Goal: Transaction & Acquisition: Book appointment/travel/reservation

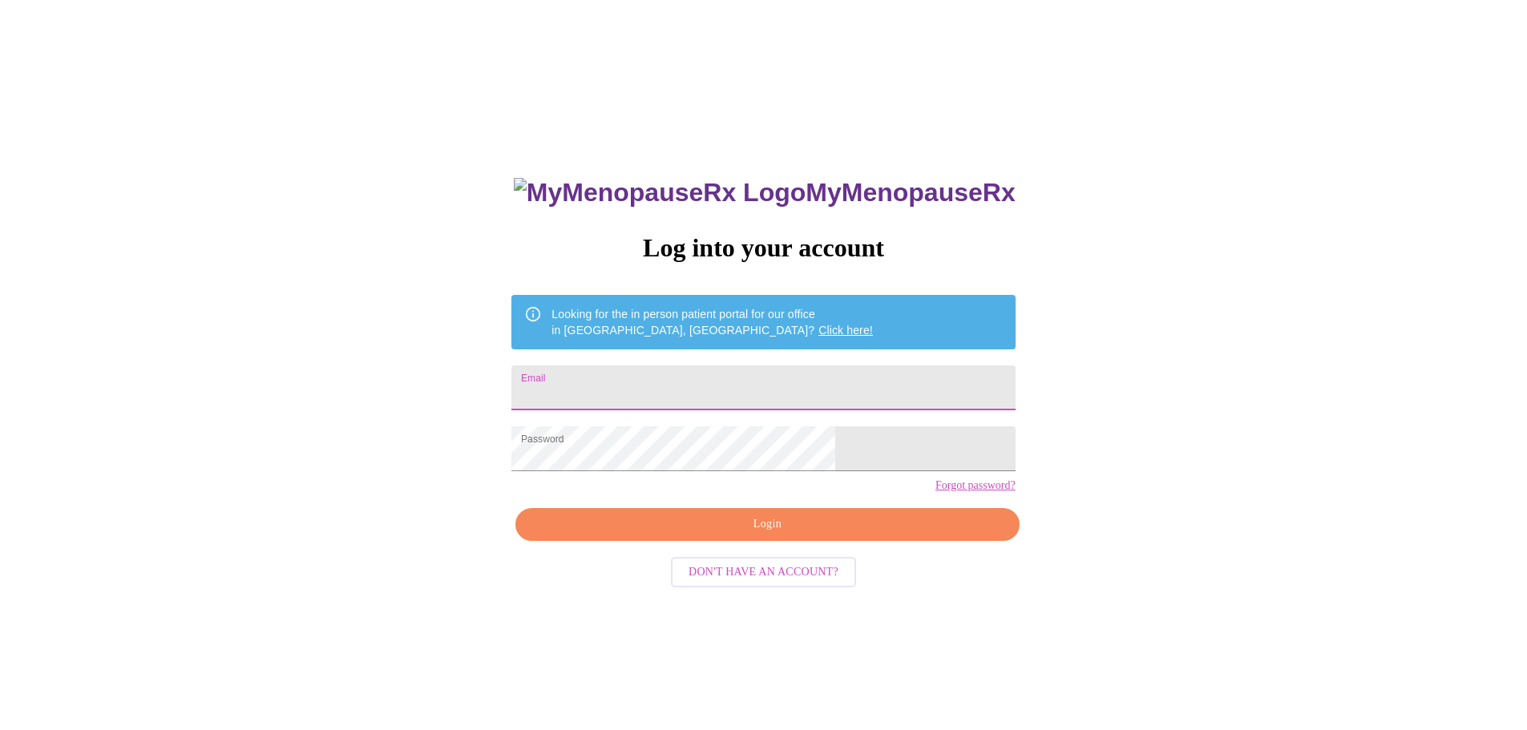
click at [653, 382] on input "Email" at bounding box center [762, 388] width 503 height 45
type input "[EMAIL_ADDRESS][DOMAIN_NAME]"
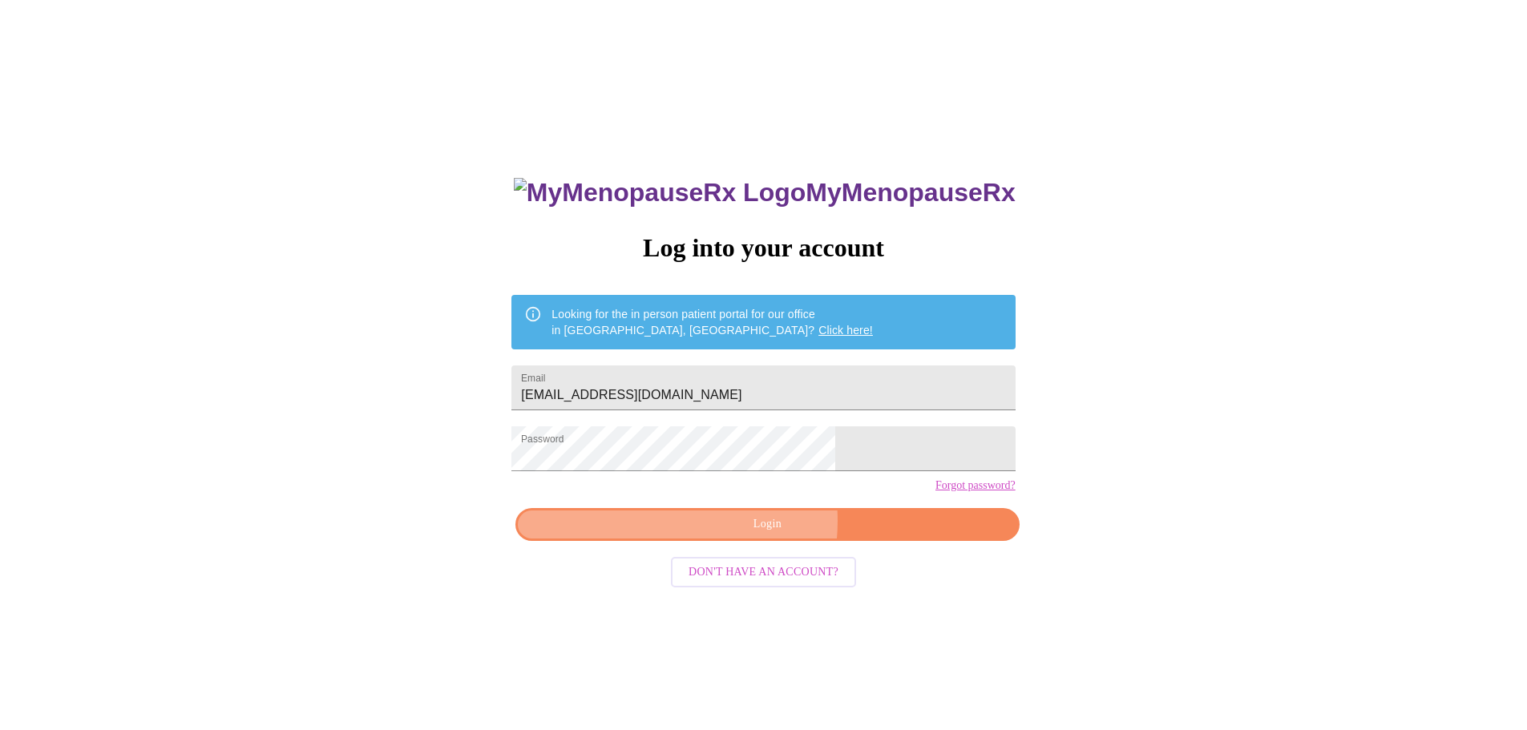
click at [728, 535] on span "Login" at bounding box center [767, 525] width 467 height 20
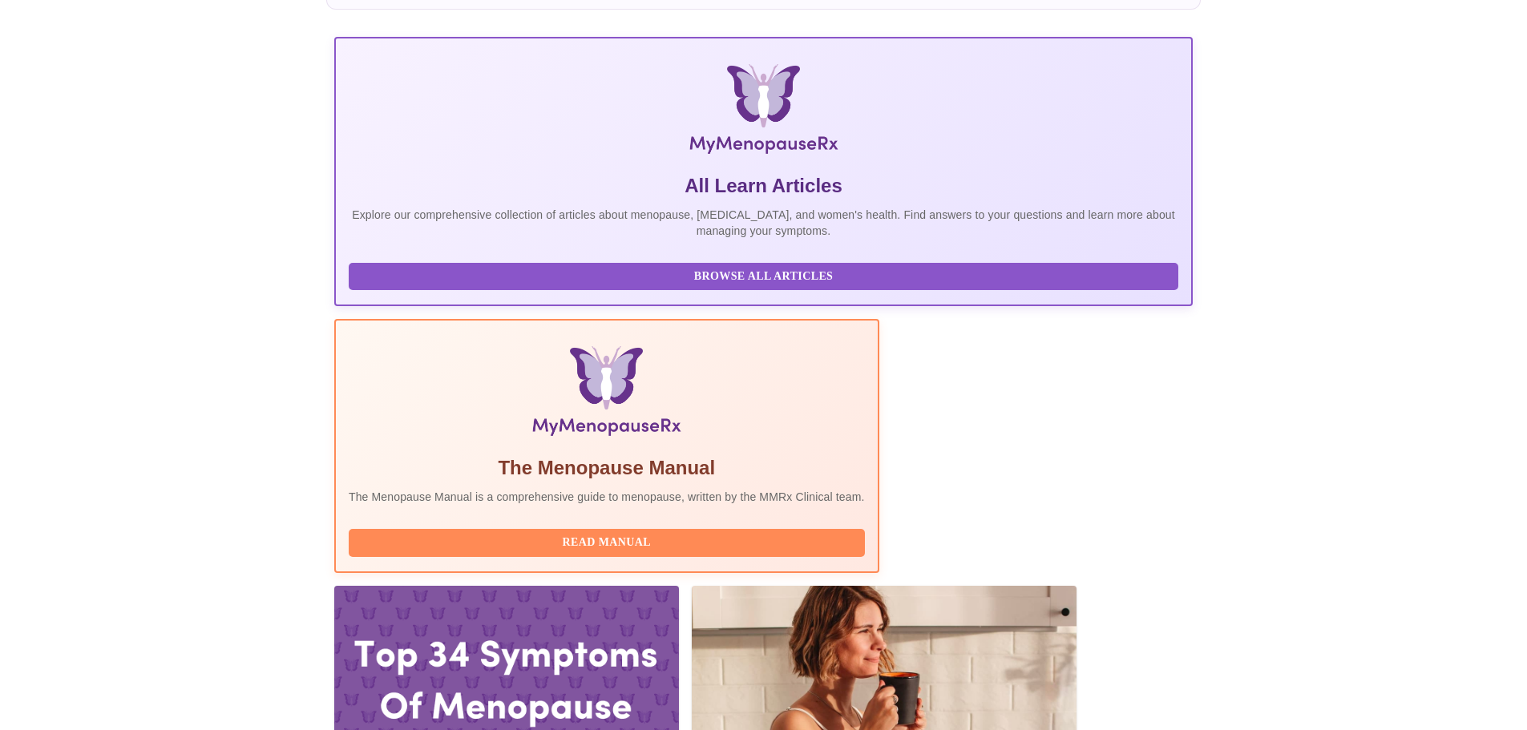
scroll to position [240, 0]
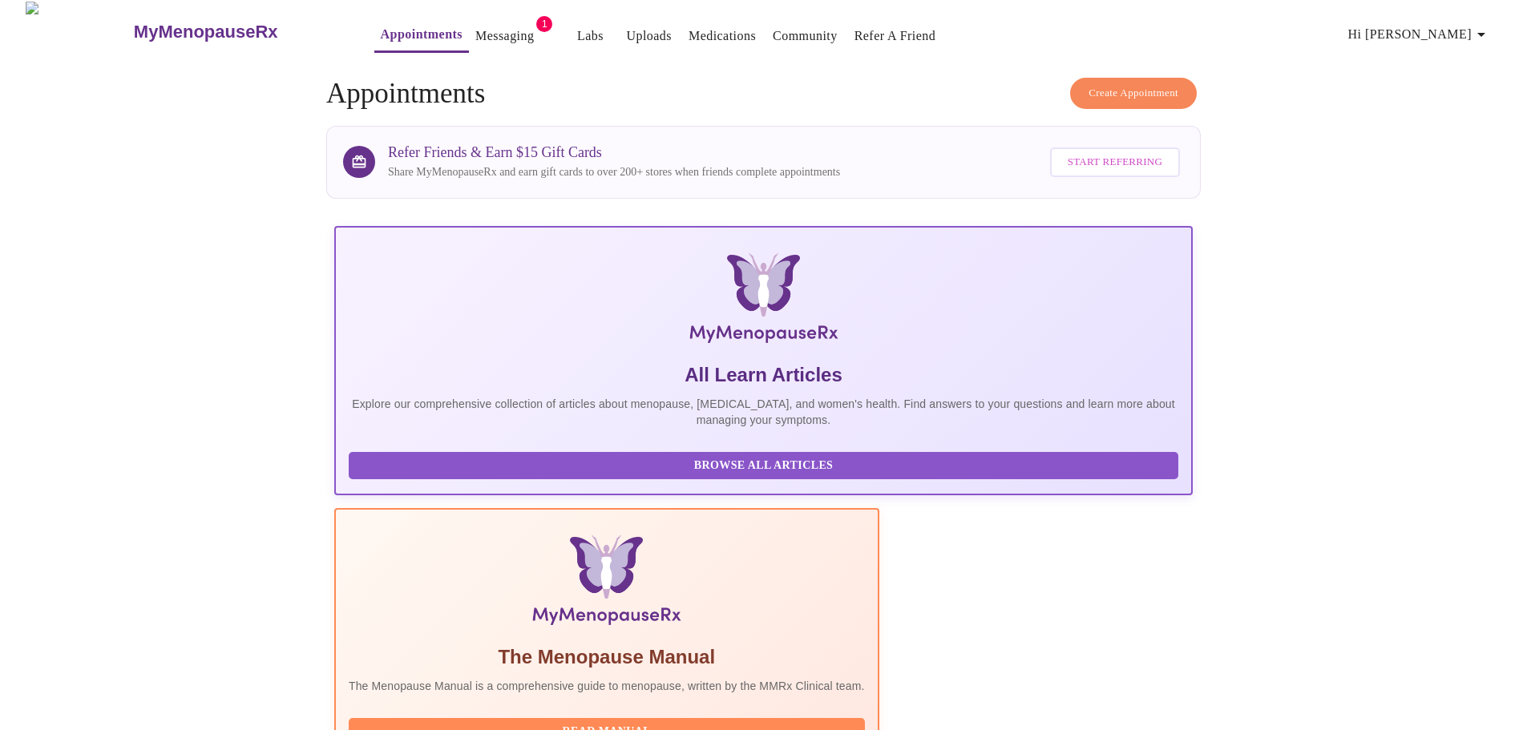
scroll to position [0, 0]
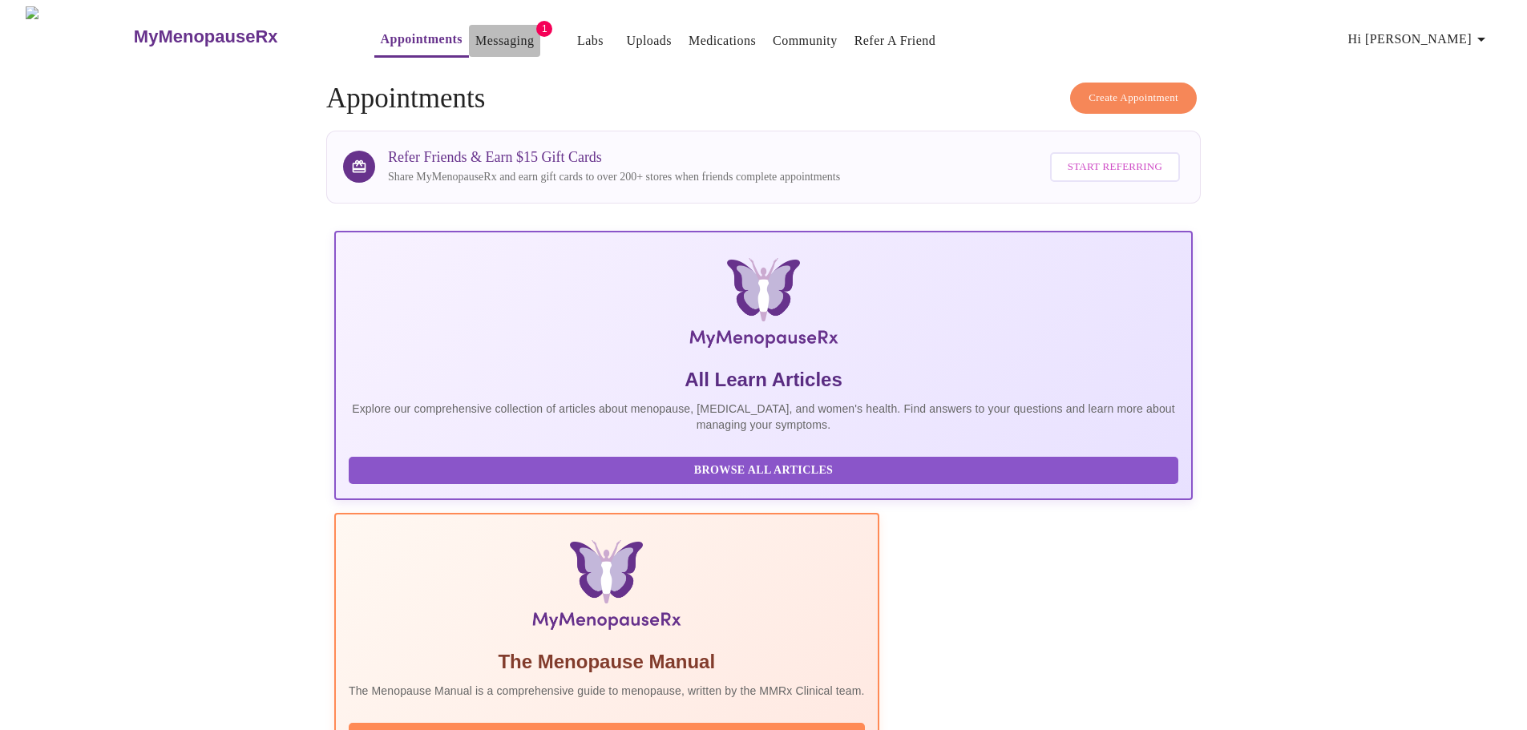
click at [476, 33] on link "Messaging" at bounding box center [504, 41] width 59 height 22
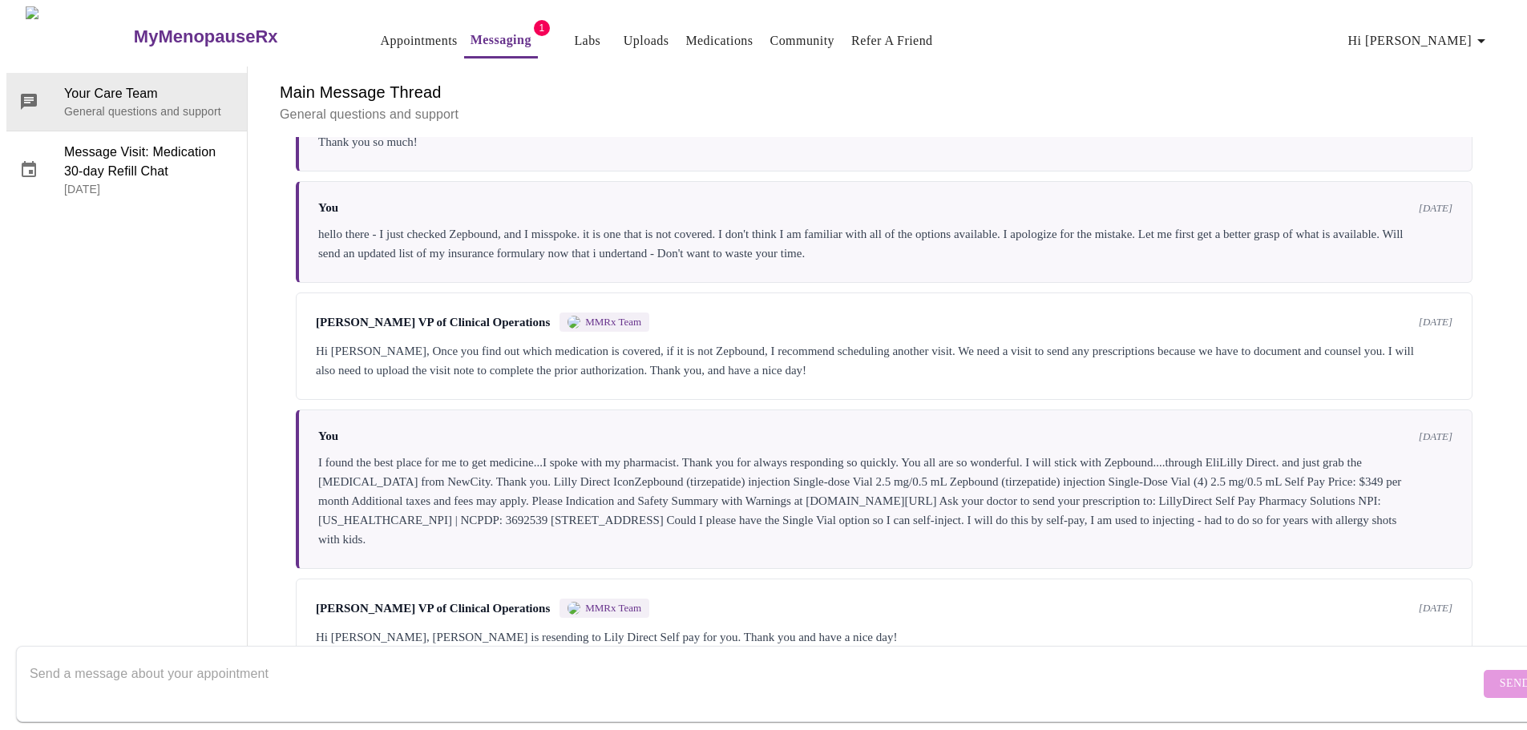
scroll to position [1554, 0]
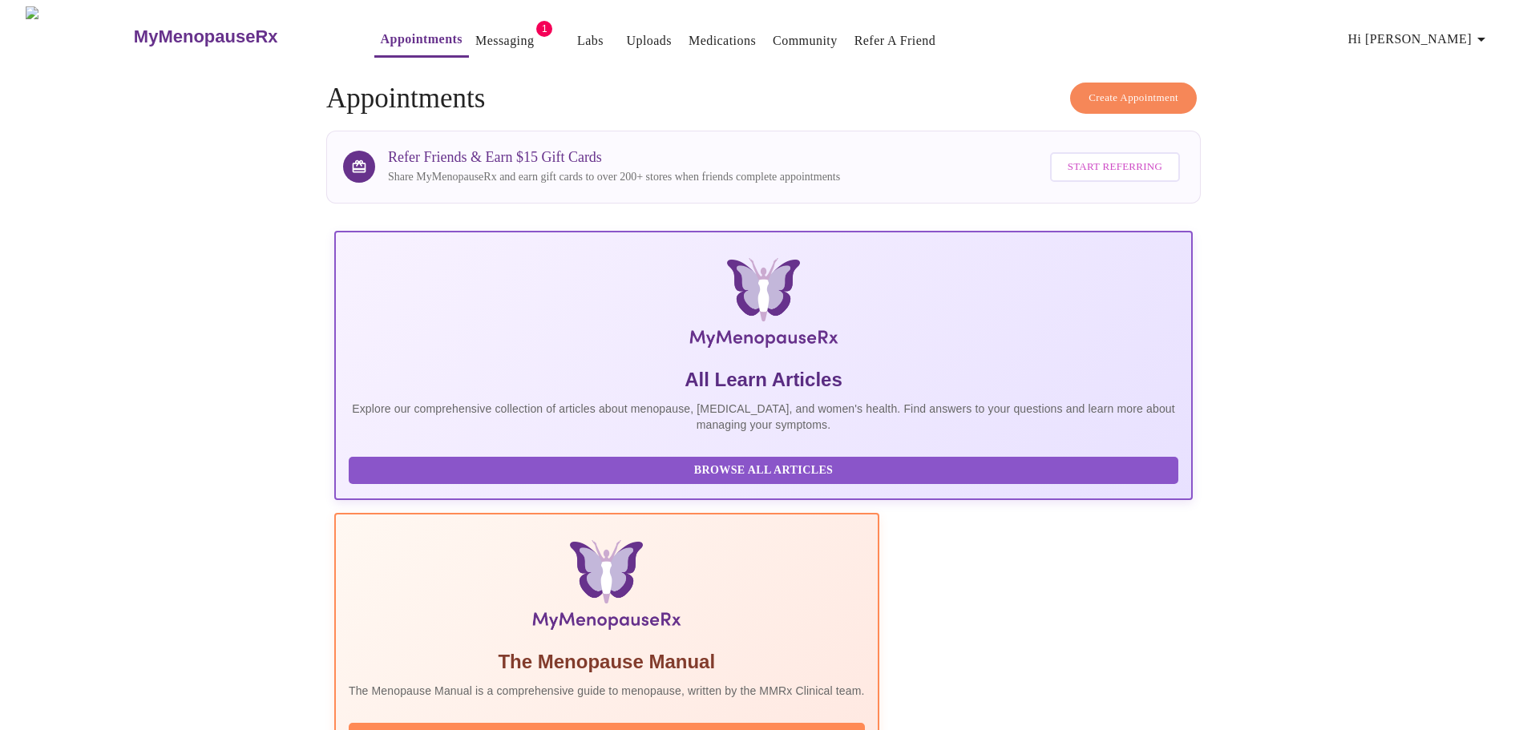
click at [1149, 95] on span "Create Appointment" at bounding box center [1134, 98] width 90 height 18
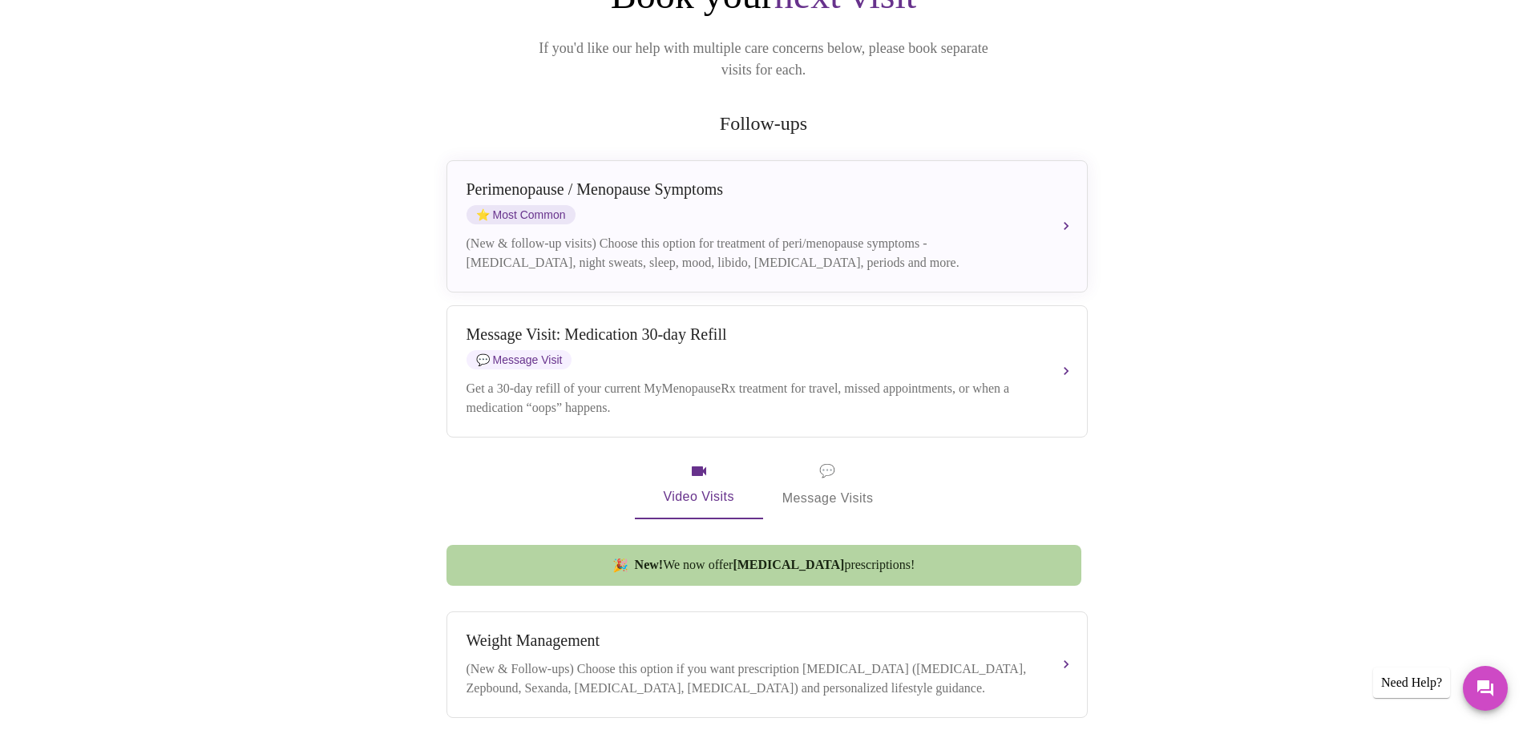
scroll to position [212, 0]
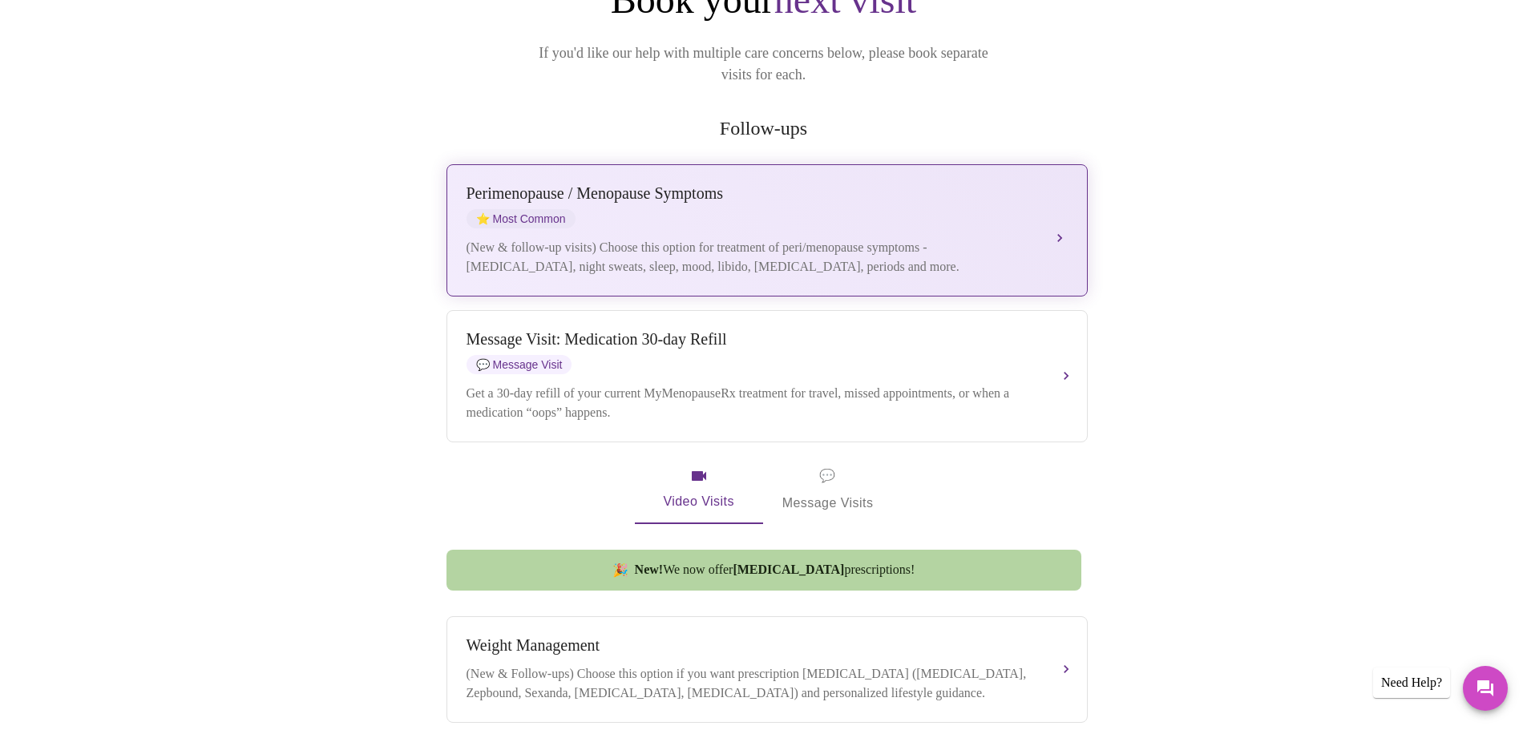
click at [1064, 224] on div "[MEDICAL_DATA] / Menopause Symptoms ⭐ Most Common (New & follow-up visits) Choo…" at bounding box center [767, 230] width 601 height 92
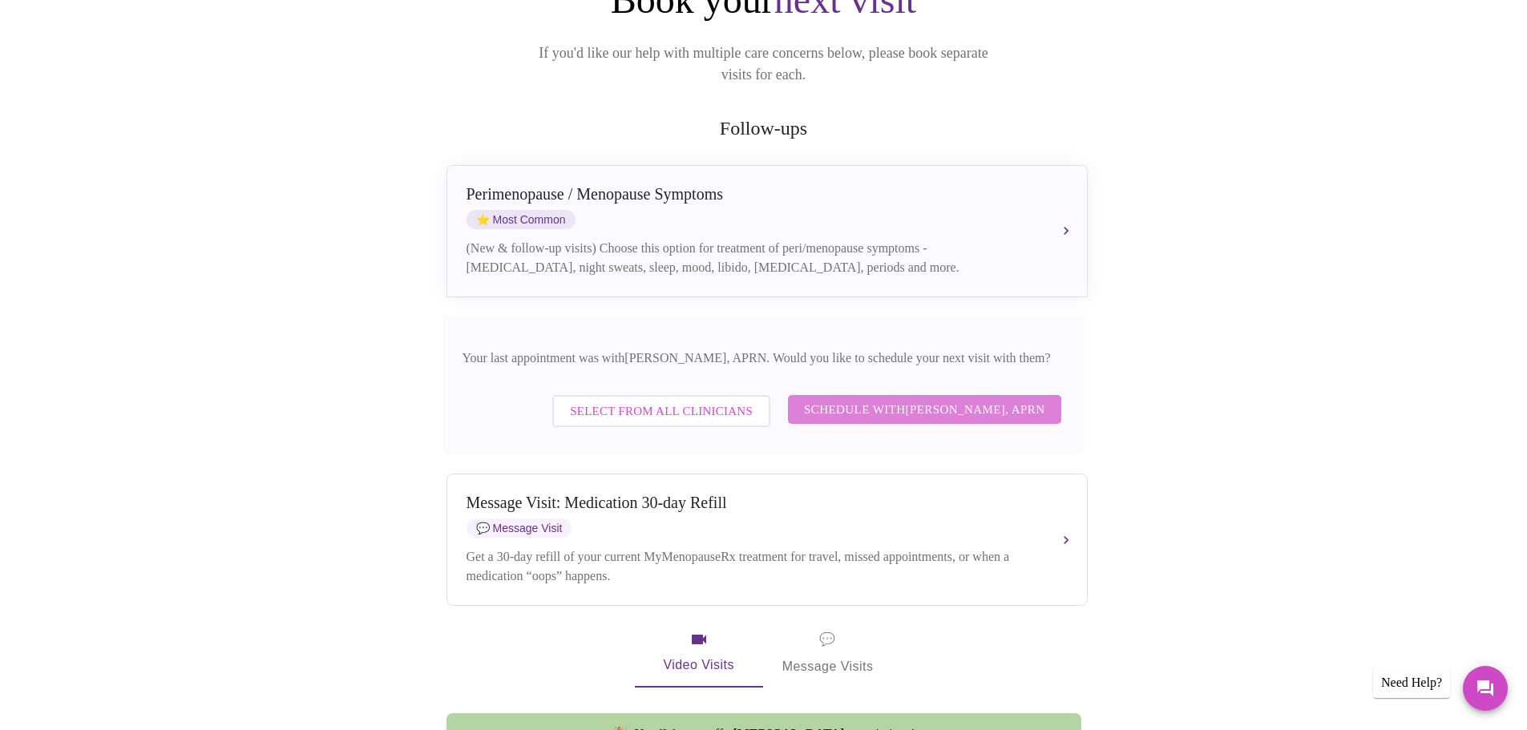
click at [939, 399] on span "Schedule with [PERSON_NAME], APRN" at bounding box center [924, 409] width 241 height 21
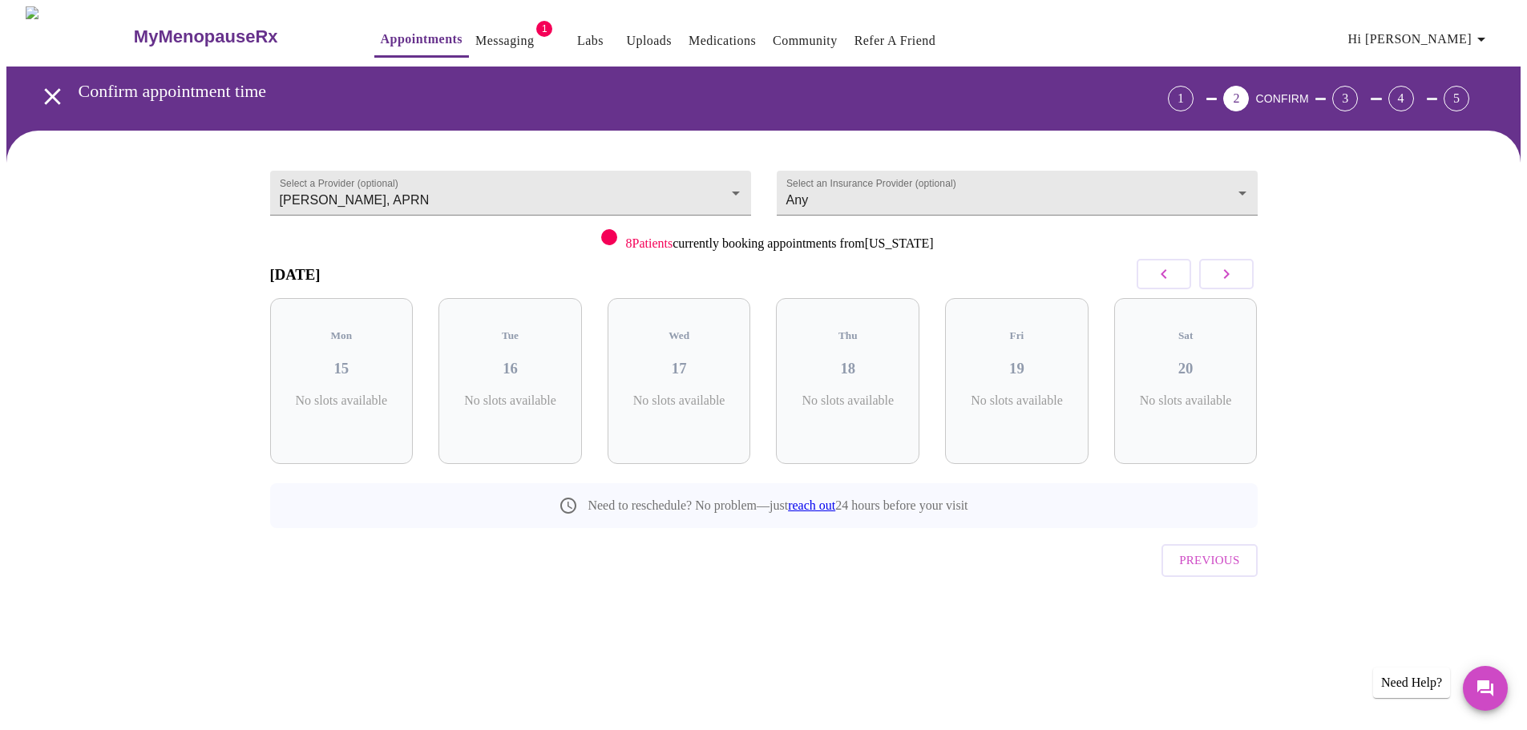
scroll to position [0, 0]
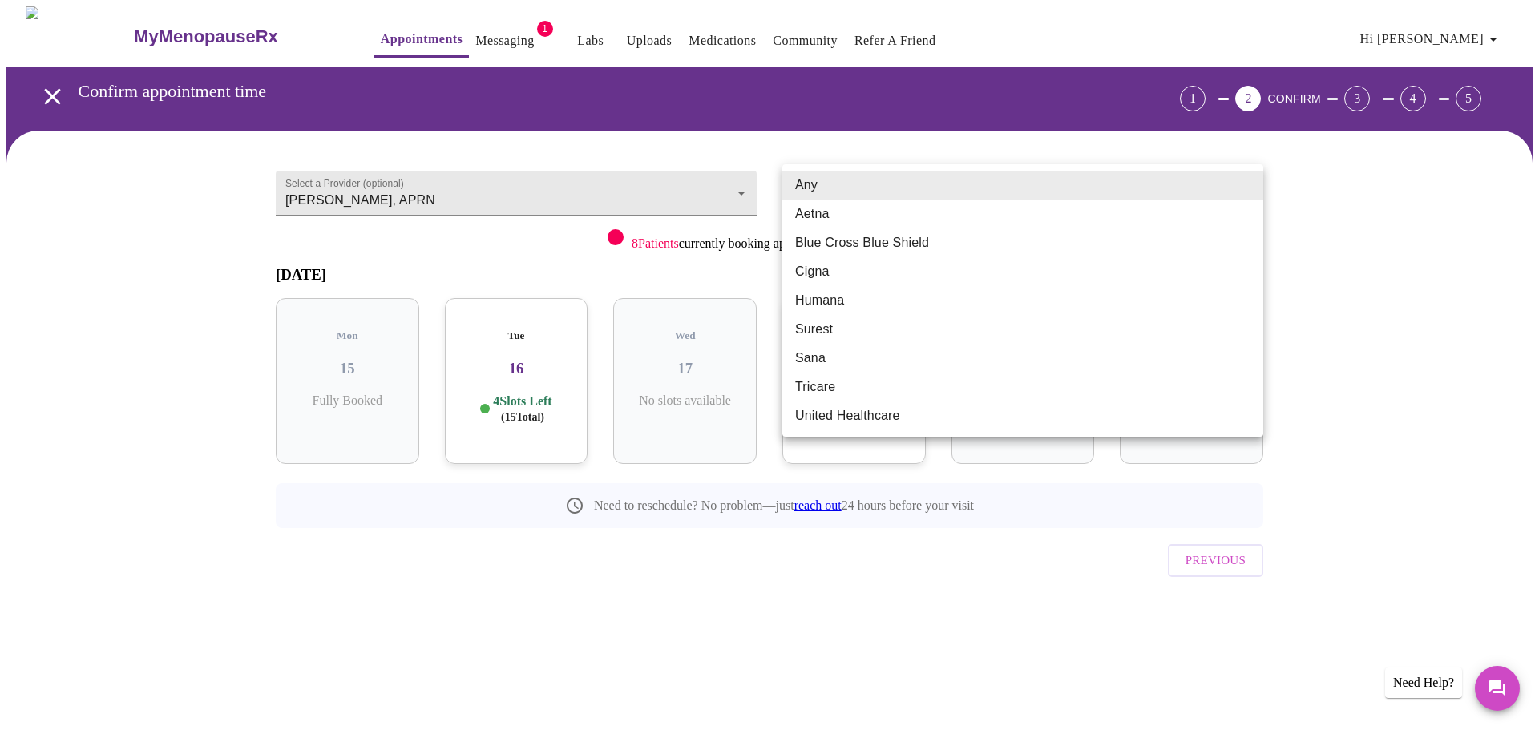
click at [1247, 184] on body "MyMenopauseRx Appointments Messaging 1 Labs Uploads Medications Community Refer…" at bounding box center [769, 331] width 1526 height 651
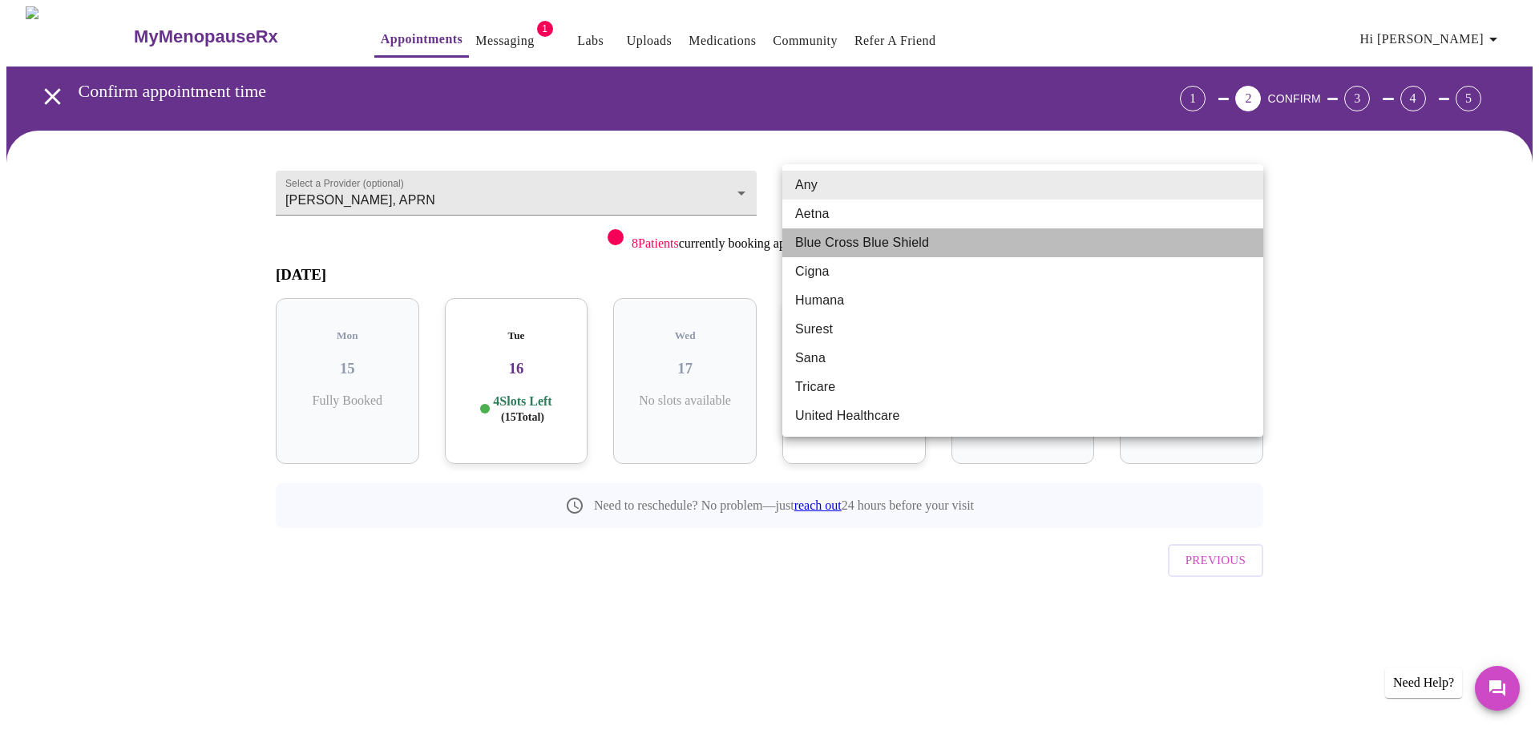
click at [1039, 243] on li "Blue Cross Blue Shield" at bounding box center [1022, 242] width 481 height 29
type input "Blue Cross Blue Shield"
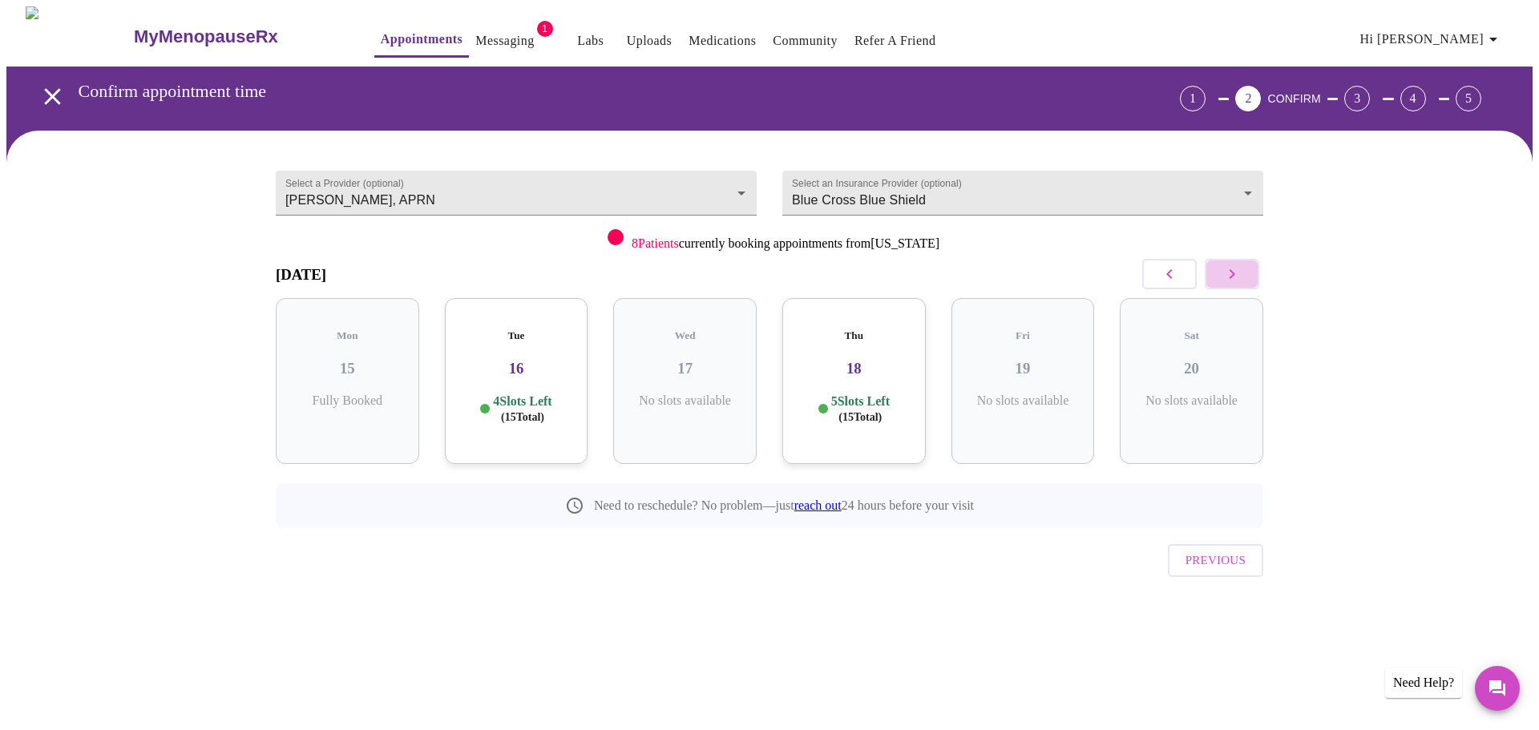
click at [1243, 275] on button "button" at bounding box center [1232, 274] width 55 height 30
click at [1240, 272] on icon "button" at bounding box center [1232, 274] width 19 height 19
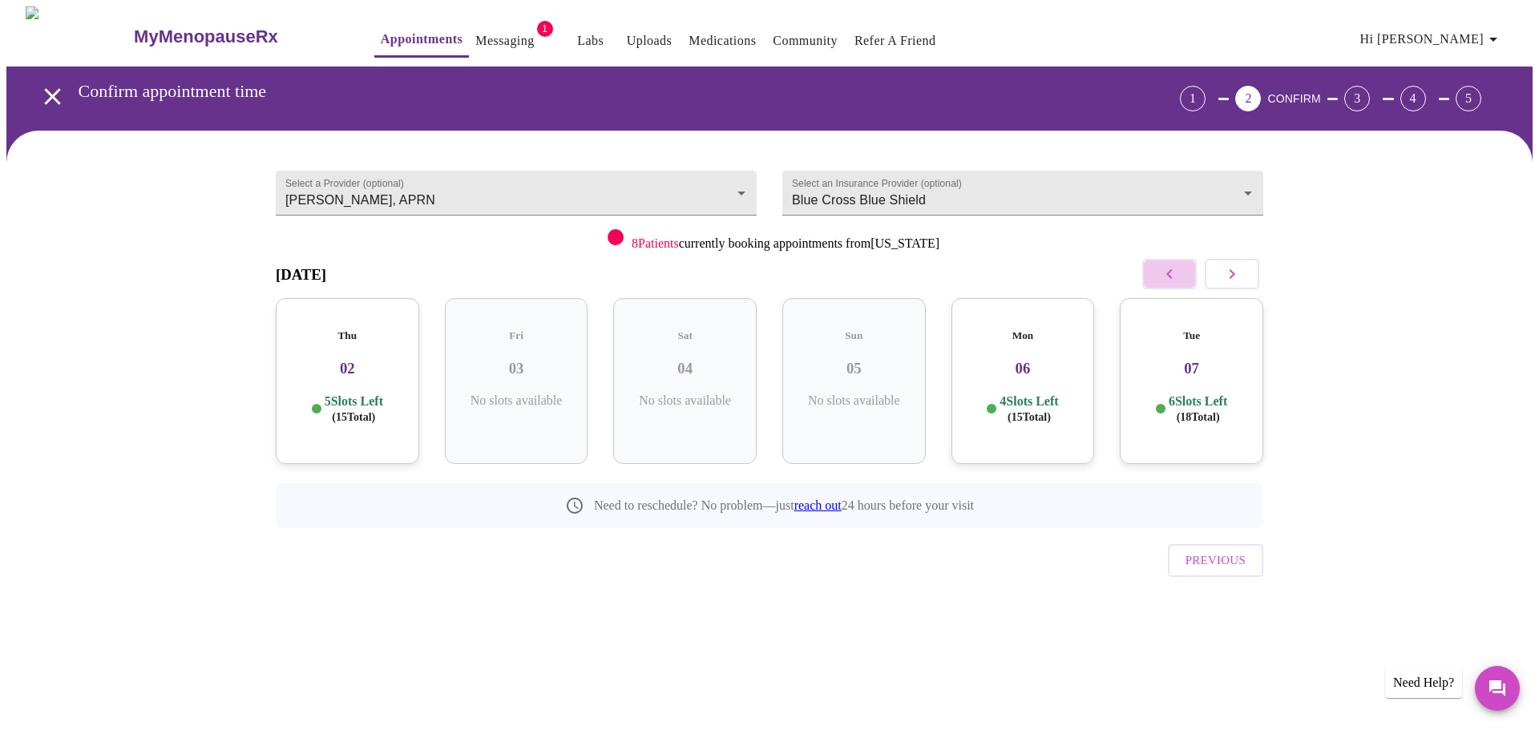
click at [1170, 270] on icon "button" at bounding box center [1169, 274] width 19 height 19
click at [1241, 271] on icon "button" at bounding box center [1232, 274] width 19 height 19
click at [341, 394] on p "5 Slots Left ( 15 Total)" at bounding box center [354, 409] width 59 height 31
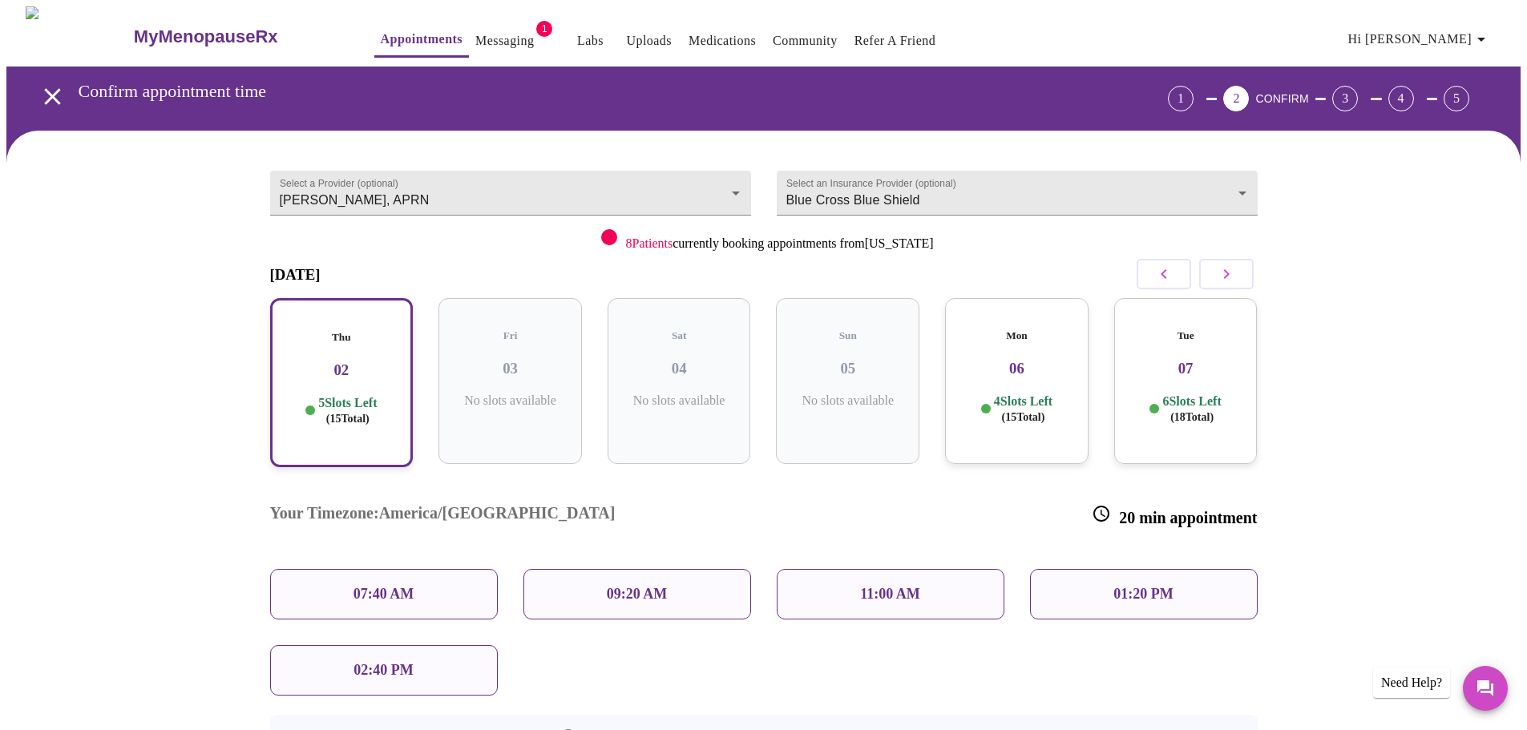
click at [669, 569] on div "09:20 AM" at bounding box center [637, 594] width 228 height 51
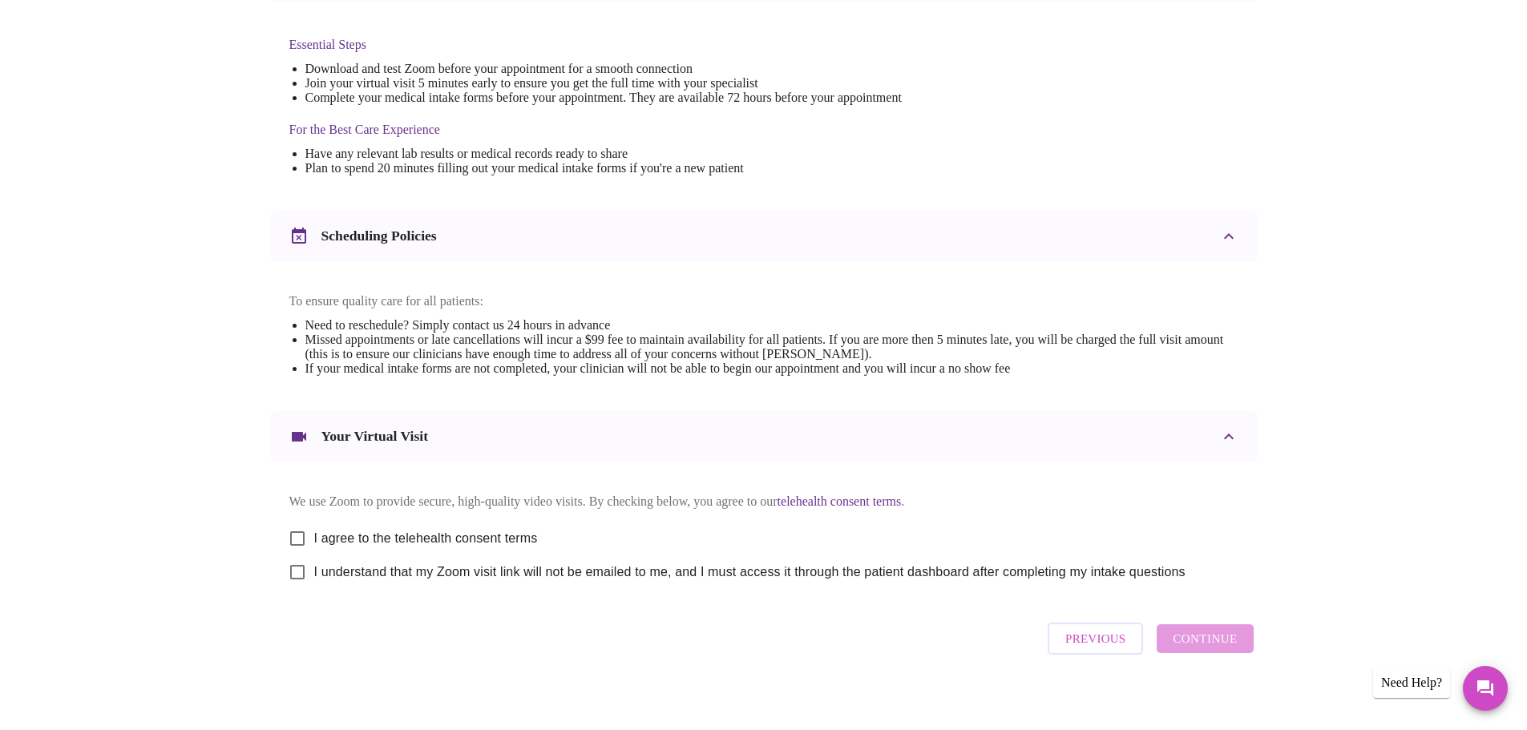
scroll to position [432, 0]
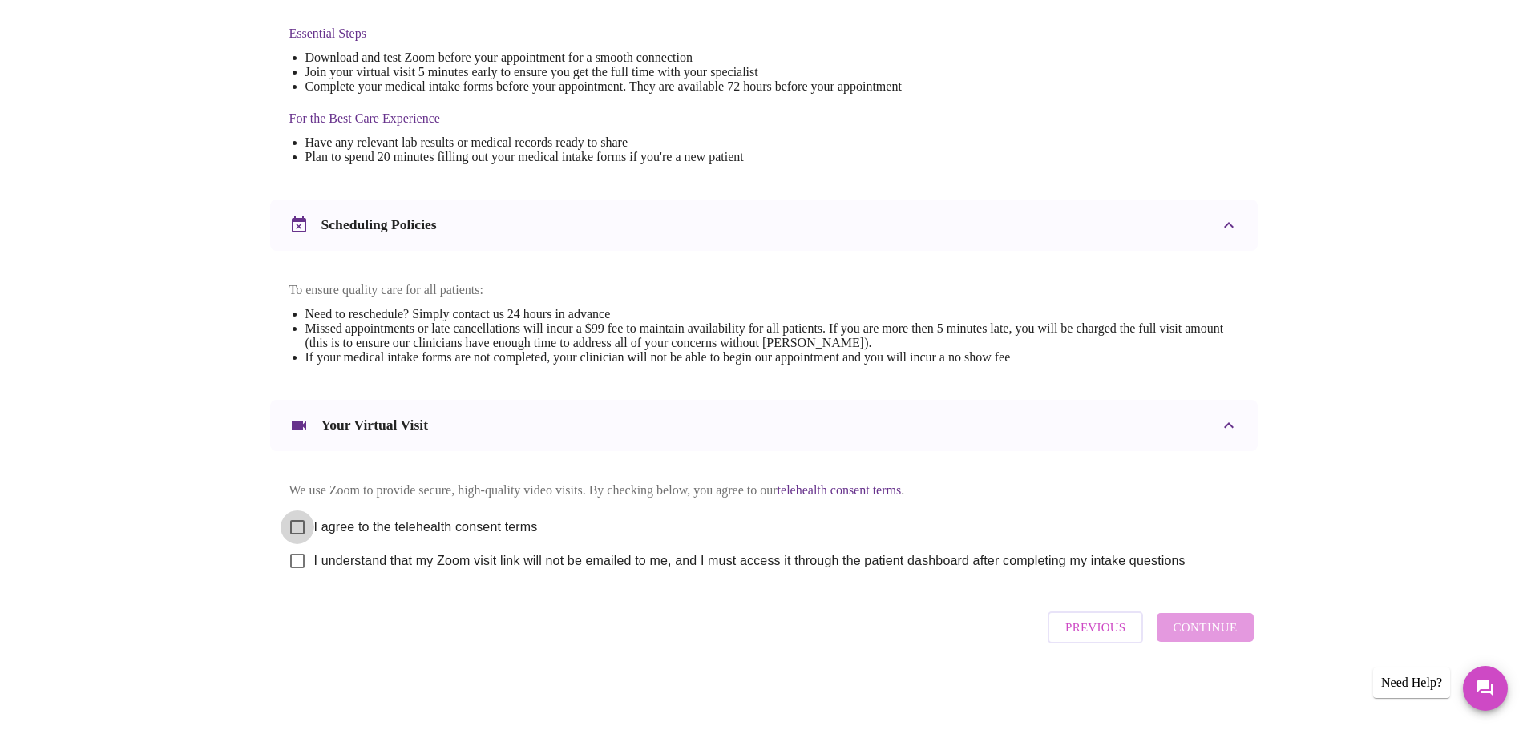
click at [301, 516] on input "I agree to the telehealth consent terms" at bounding box center [298, 528] width 34 height 34
checkbox input "true"
click at [299, 556] on input "I understand that my Zoom visit link will not be emailed to me, and I must acce…" at bounding box center [298, 561] width 34 height 34
checkbox input "true"
click at [1220, 633] on span "Continue" at bounding box center [1205, 627] width 64 height 21
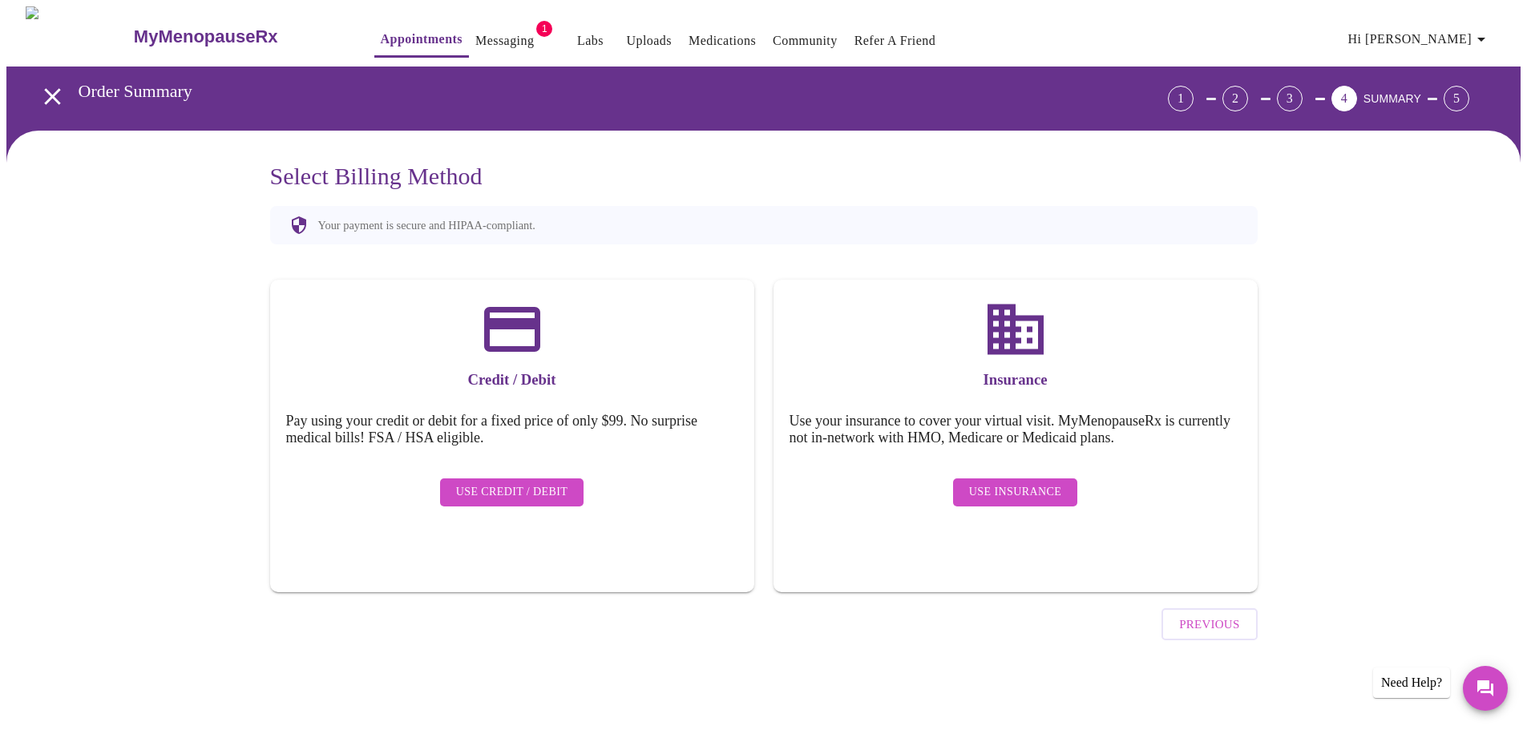
scroll to position [0, 0]
click at [1049, 483] on span "Use Insurance" at bounding box center [1021, 493] width 92 height 20
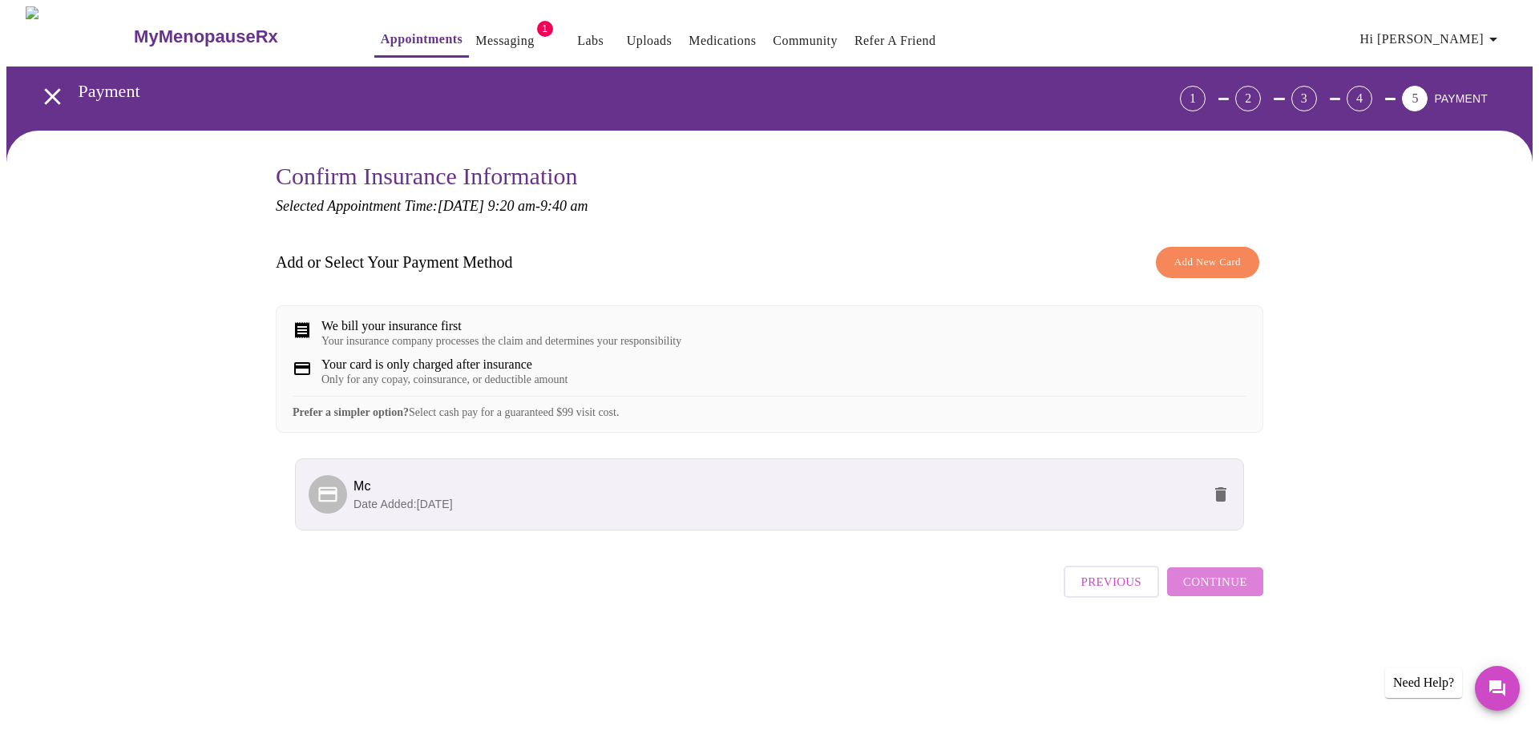
click at [1235, 592] on span "Continue" at bounding box center [1215, 582] width 64 height 21
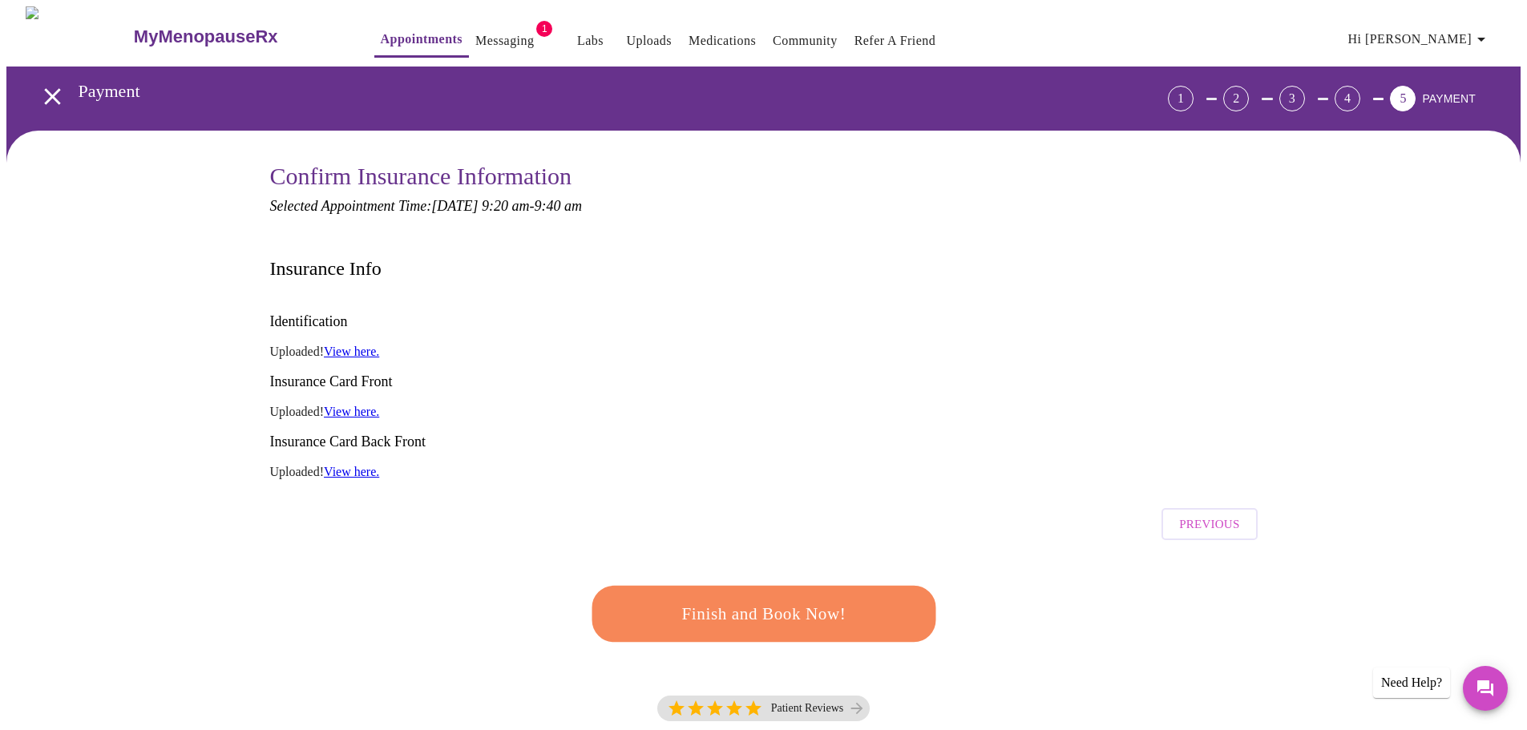
click at [734, 600] on span "Finish and Book Now!" at bounding box center [764, 615] width 297 height 30
